Goal: Find specific page/section: Find specific page/section

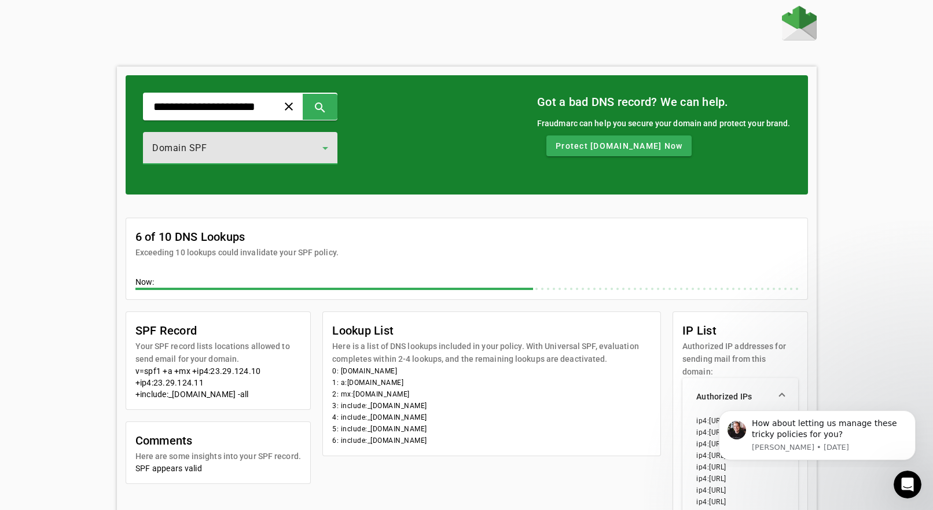
click at [332, 141] on icon at bounding box center [325, 148] width 14 height 14
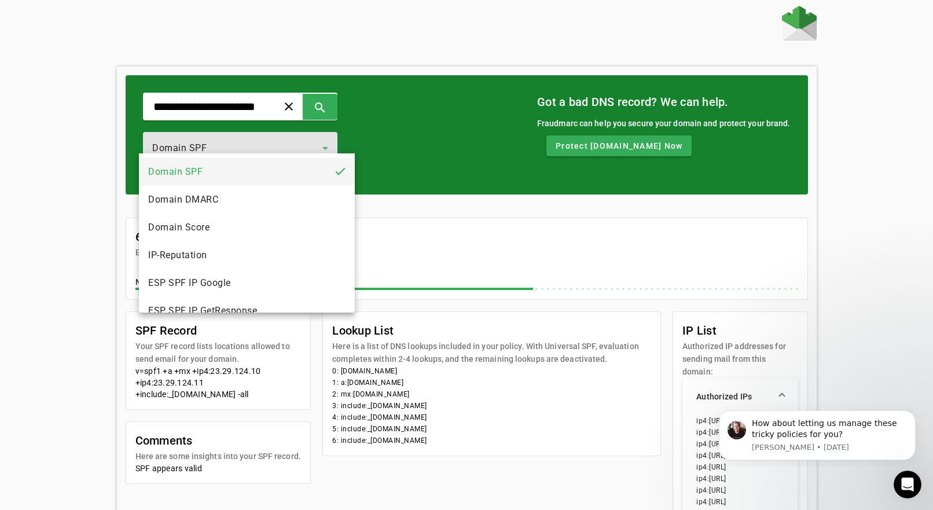
click at [389, 49] on div at bounding box center [466, 255] width 933 height 510
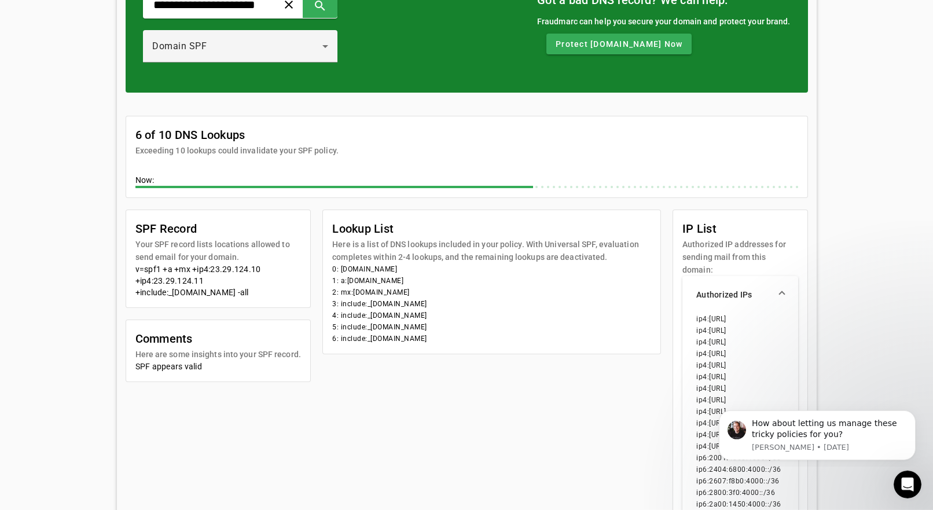
scroll to position [195, 0]
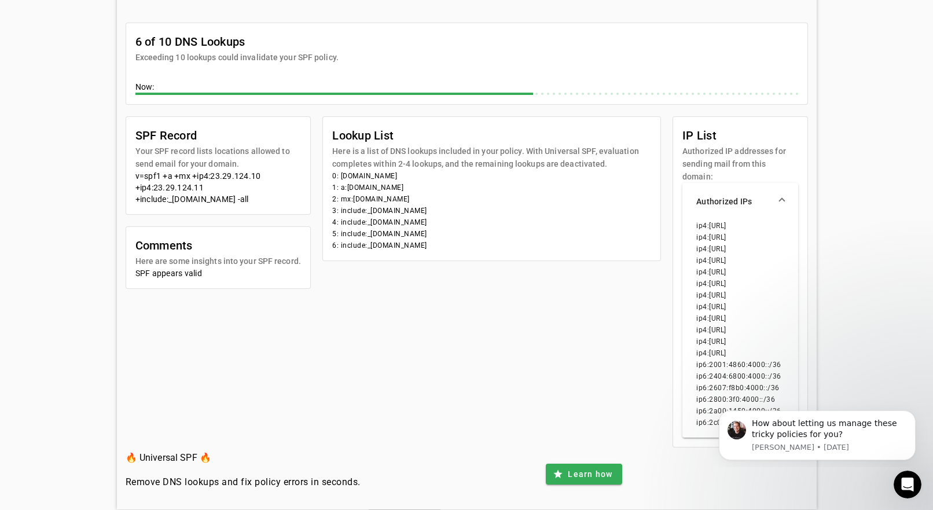
click at [402, 510] on span "Policy Checker" at bounding box center [404, 519] width 65 height 9
